Goal: Task Accomplishment & Management: Manage account settings

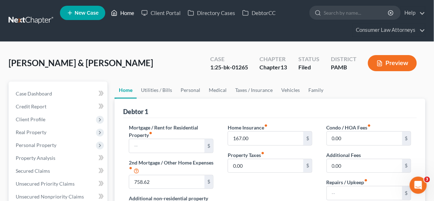
click at [127, 12] on link "Home" at bounding box center [122, 12] width 30 height 13
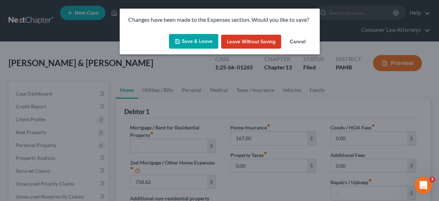
click at [207, 41] on button "Save & Leave" at bounding box center [193, 41] width 49 height 15
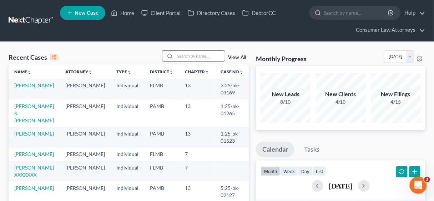
click at [195, 55] on input "search" at bounding box center [200, 56] width 50 height 10
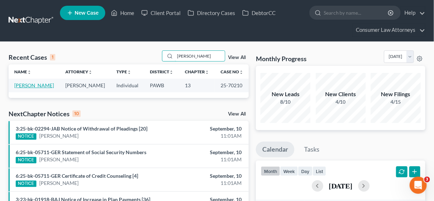
type input "[PERSON_NAME]"
click at [37, 84] on link "[PERSON_NAME]" at bounding box center [34, 85] width 40 height 6
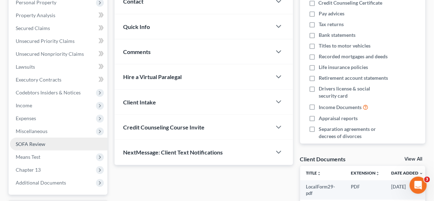
scroll to position [143, 0]
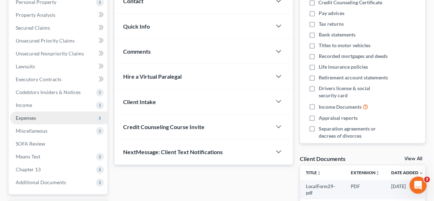
click at [26, 119] on span "Expenses" at bounding box center [26, 118] width 20 height 6
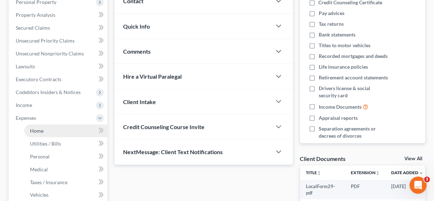
click at [38, 130] on span "Home" at bounding box center [37, 130] width 14 height 6
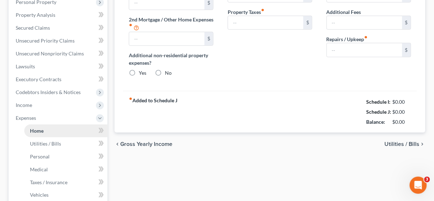
type input "960.00"
type input "0.00"
radio input "true"
type input "0.00"
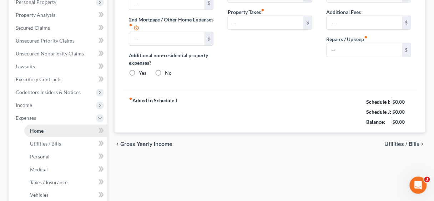
type input "0.00"
type input "100.00"
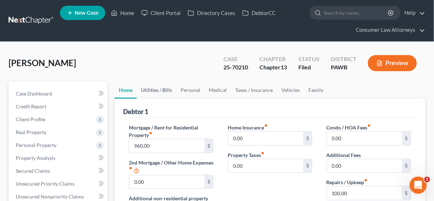
click at [159, 89] on link "Utilities / Bills" at bounding box center [157, 89] width 40 height 17
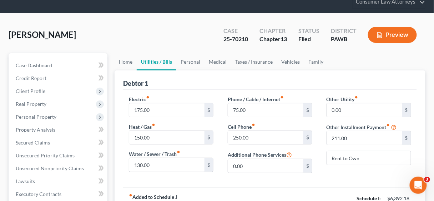
scroll to position [29, 0]
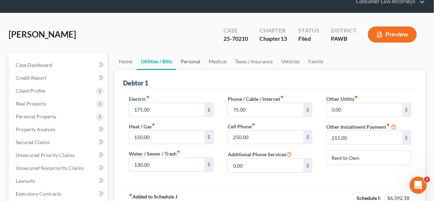
click at [193, 63] on link "Personal" at bounding box center [190, 61] width 28 height 17
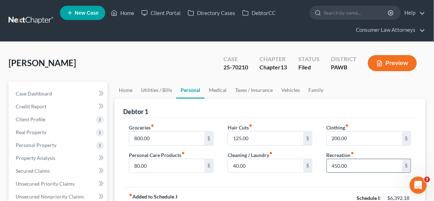
click at [353, 165] on input "450.00" at bounding box center [364, 166] width 75 height 14
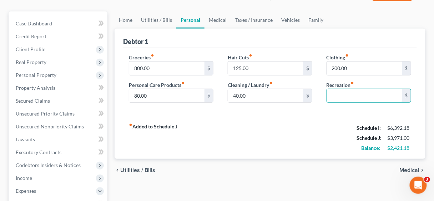
scroll to position [143, 0]
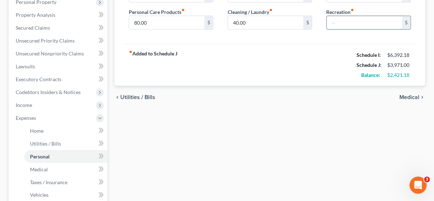
click at [347, 19] on input "text" at bounding box center [364, 23] width 75 height 14
type input "100"
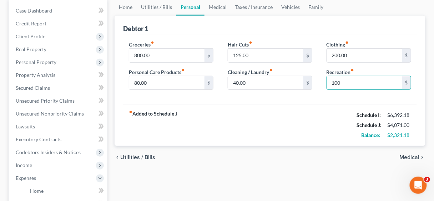
scroll to position [0, 0]
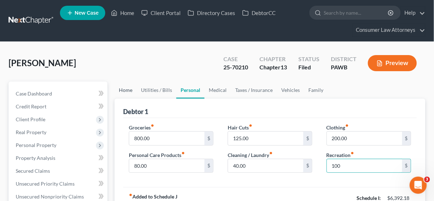
click at [124, 88] on link "Home" at bounding box center [126, 89] width 22 height 17
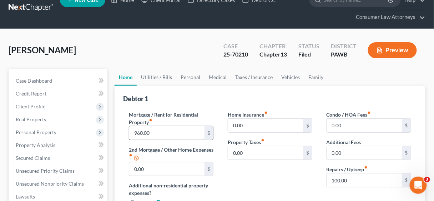
scroll to position [29, 0]
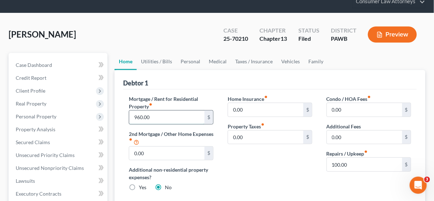
click at [179, 116] on input "960.00" at bounding box center [166, 117] width 75 height 14
drag, startPoint x: 157, startPoint y: 118, endPoint x: 130, endPoint y: 116, distance: 27.6
click at [130, 116] on input "960.00" at bounding box center [166, 117] width 75 height 14
click at [267, 164] on div "Home Insurance fiber_manual_record 0.00 $ Property Taxes fiber_manual_record 0.…" at bounding box center [270, 146] width 99 height 102
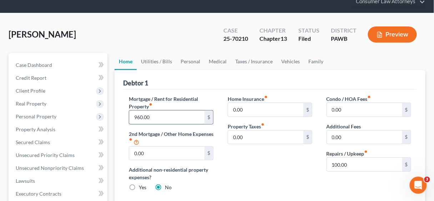
click at [182, 117] on input "960.00" at bounding box center [166, 117] width 75 height 14
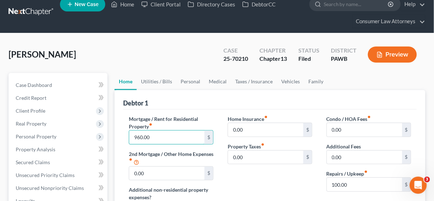
scroll to position [0, 0]
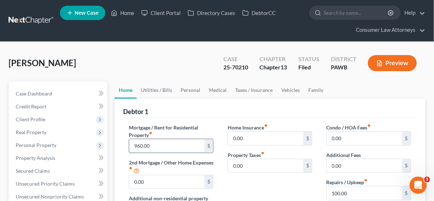
click at [177, 146] on input "960.00" at bounding box center [166, 146] width 75 height 14
drag, startPoint x: 177, startPoint y: 146, endPoint x: 128, endPoint y: 145, distance: 49.6
click at [128, 145] on div "Mortgage / Rent for Residential Property fiber_manual_record 960.00 $ 2nd Mortg…" at bounding box center [171, 175] width 99 height 102
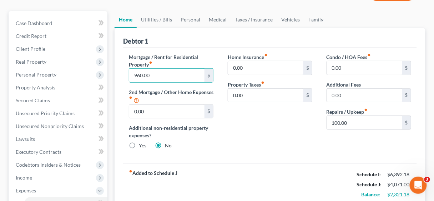
scroll to position [86, 0]
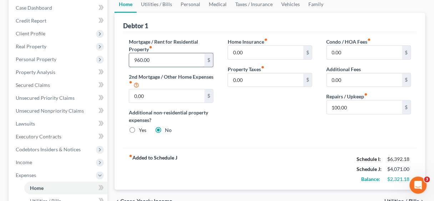
click at [166, 57] on input "960.00" at bounding box center [166, 60] width 75 height 14
click at [156, 56] on input "960.00" at bounding box center [166, 60] width 75 height 14
drag, startPoint x: 156, startPoint y: 59, endPoint x: 134, endPoint y: 59, distance: 22.1
click at [134, 59] on input "960.00" at bounding box center [166, 60] width 75 height 14
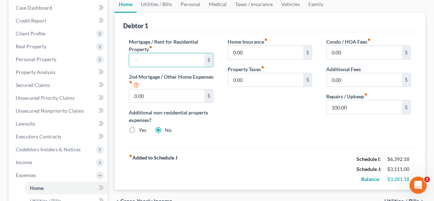
click at [278, 111] on div "Home Insurance fiber_manual_record 0.00 $ Property Taxes fiber_manual_record 0.…" at bounding box center [270, 89] width 99 height 102
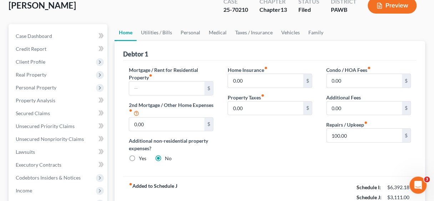
scroll to position [0, 0]
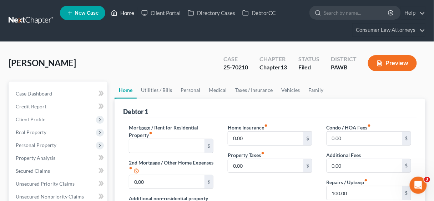
click at [131, 14] on link "Home" at bounding box center [122, 12] width 30 height 13
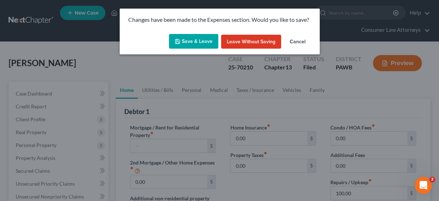
click at [199, 41] on button "Save & Leave" at bounding box center [193, 41] width 49 height 15
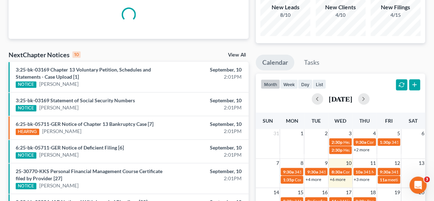
scroll to position [114, 0]
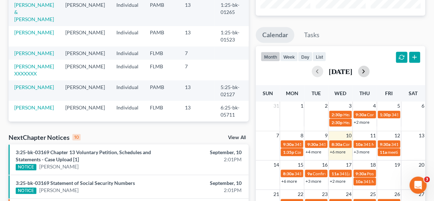
click at [370, 69] on button "button" at bounding box center [363, 71] width 11 height 11
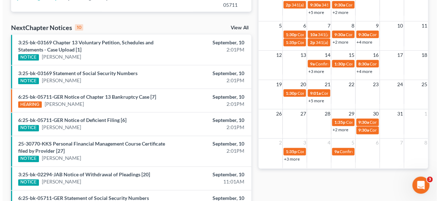
scroll to position [229, 0]
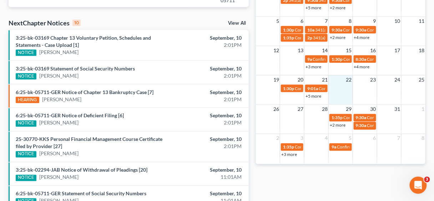
click at [345, 92] on td at bounding box center [341, 91] width 24 height 15
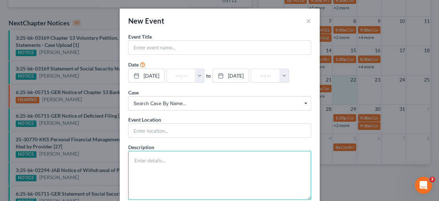
paste textarea "Confirmation Hearing Rescheduled (related document:6 Confirmation Hearing Sched…"
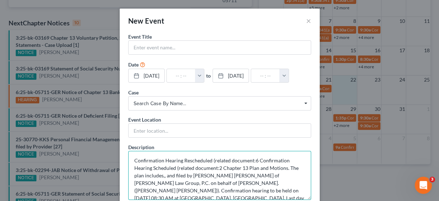
scroll to position [16, 0]
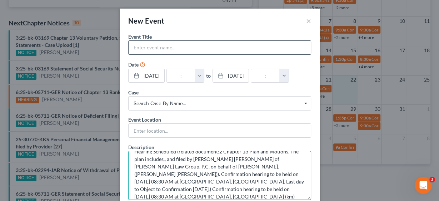
type textarea "Confirmation Hearing Rescheduled (related document:6 Confirmation Hearing Sched…"
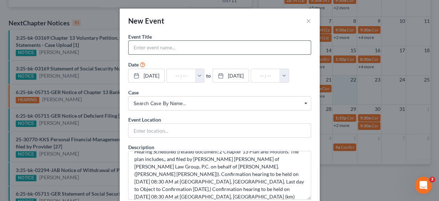
click at [167, 41] on input "text" at bounding box center [220, 48] width 182 height 14
type input "Confirmation Hearing [PERSON_NAME]"
click at [204, 76] on button "button" at bounding box center [199, 76] width 9 height 14
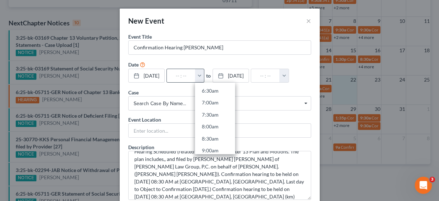
scroll to position [171, 0]
click at [216, 121] on link "8:30am" at bounding box center [215, 124] width 40 height 12
type input "8:30am"
type input "09:30am"
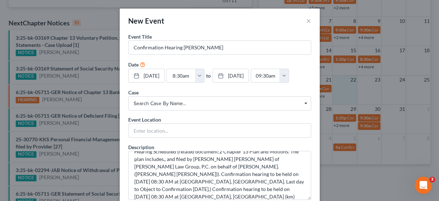
click at [186, 100] on span "Search case by name..." at bounding box center [220, 103] width 172 height 7
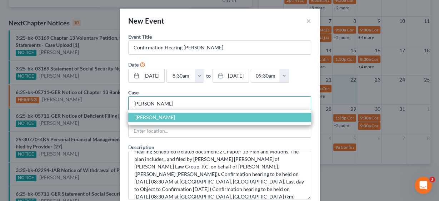
type input "[PERSON_NAME]"
click at [175, 114] on span "[PERSON_NAME]" at bounding box center [155, 117] width 40 height 6
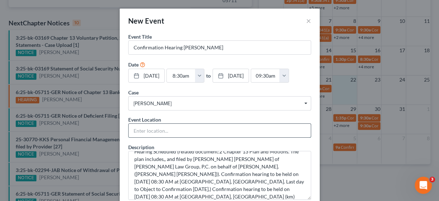
click at [170, 126] on input "text" at bounding box center [220, 131] width 182 height 14
type input "In Person"
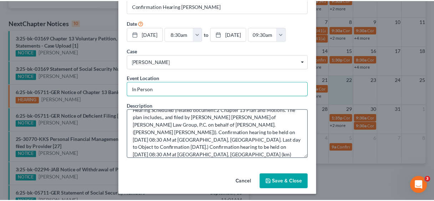
scroll to position [42, 0]
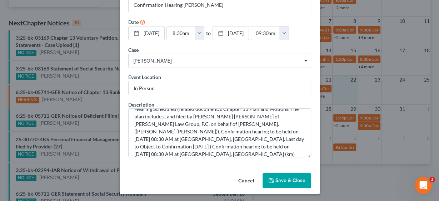
click at [290, 175] on button "Save & Close" at bounding box center [286, 180] width 49 height 15
